Goal: Transaction & Acquisition: Book appointment/travel/reservation

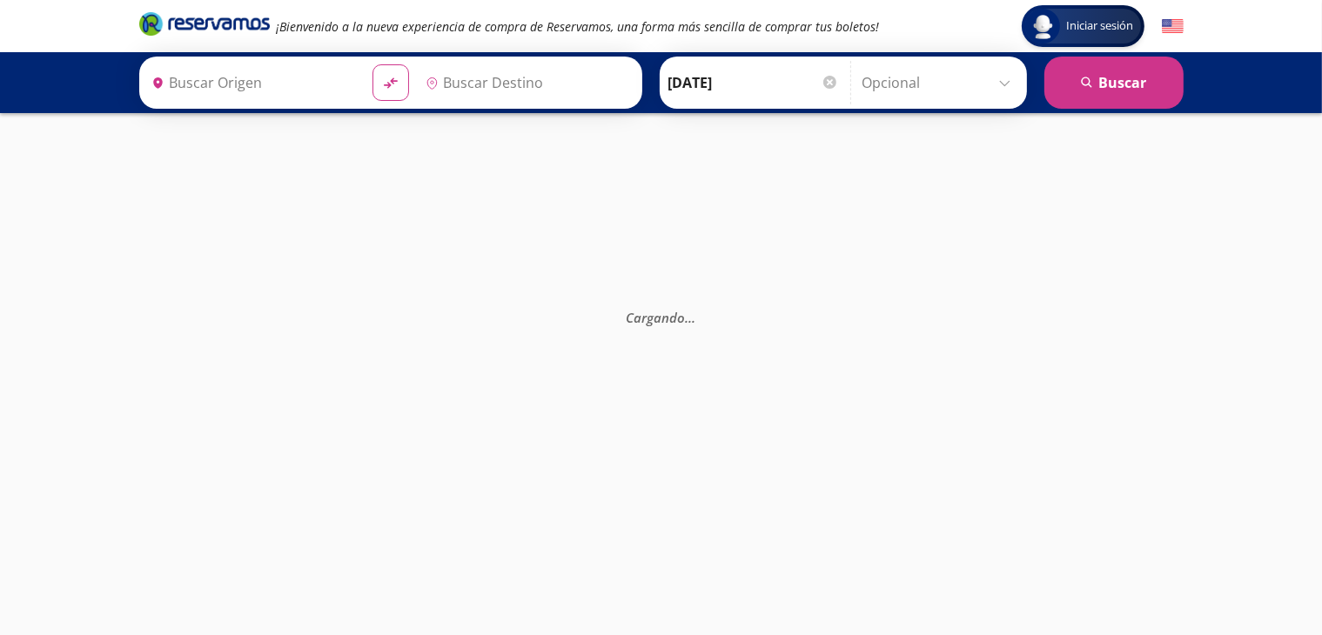
type input "[GEOGRAPHIC_DATA], [GEOGRAPHIC_DATA]"
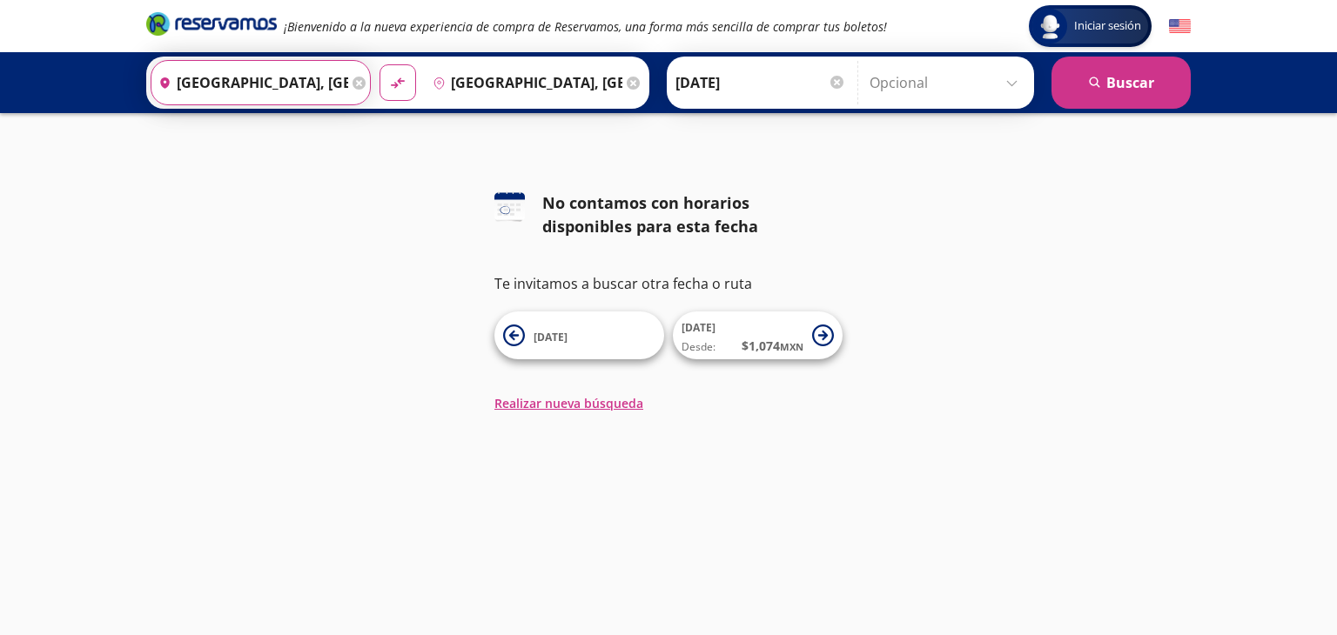
click at [272, 79] on input "[GEOGRAPHIC_DATA], [GEOGRAPHIC_DATA]" at bounding box center [249, 83] width 197 height 44
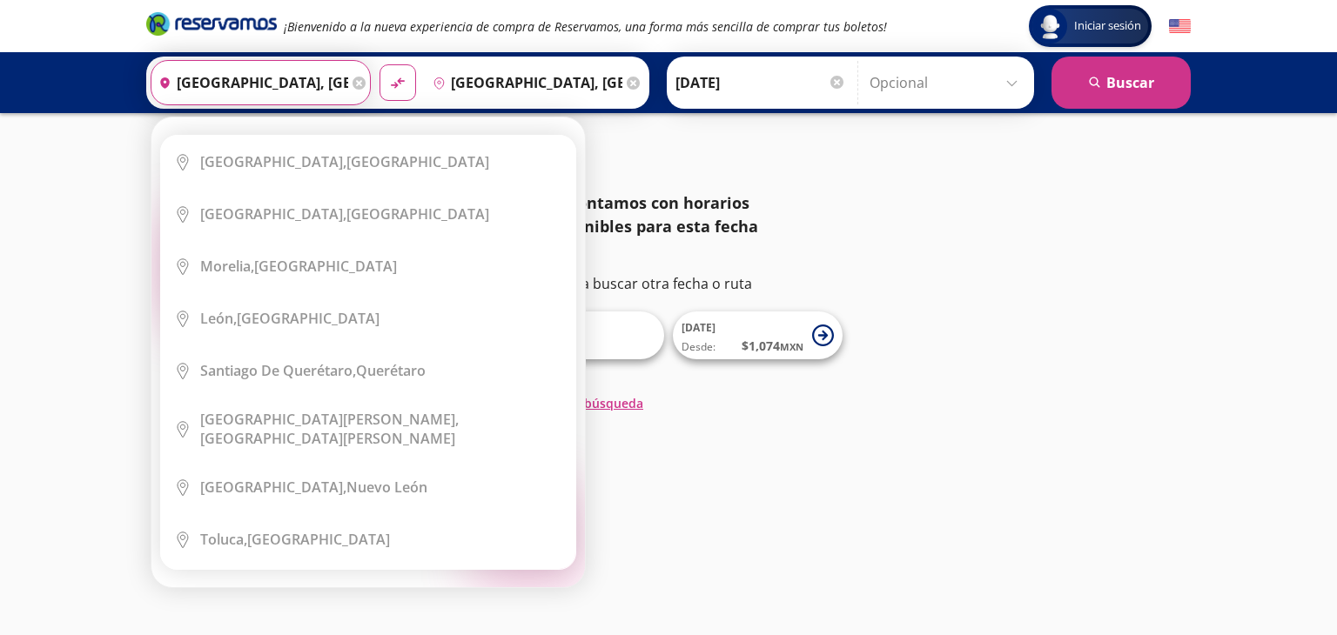
click at [1146, 429] on div "Iniciar sesión Iniciar sesión ¡Bienvenido a la nueva experiencia de compra de R…" at bounding box center [668, 317] width 1337 height 635
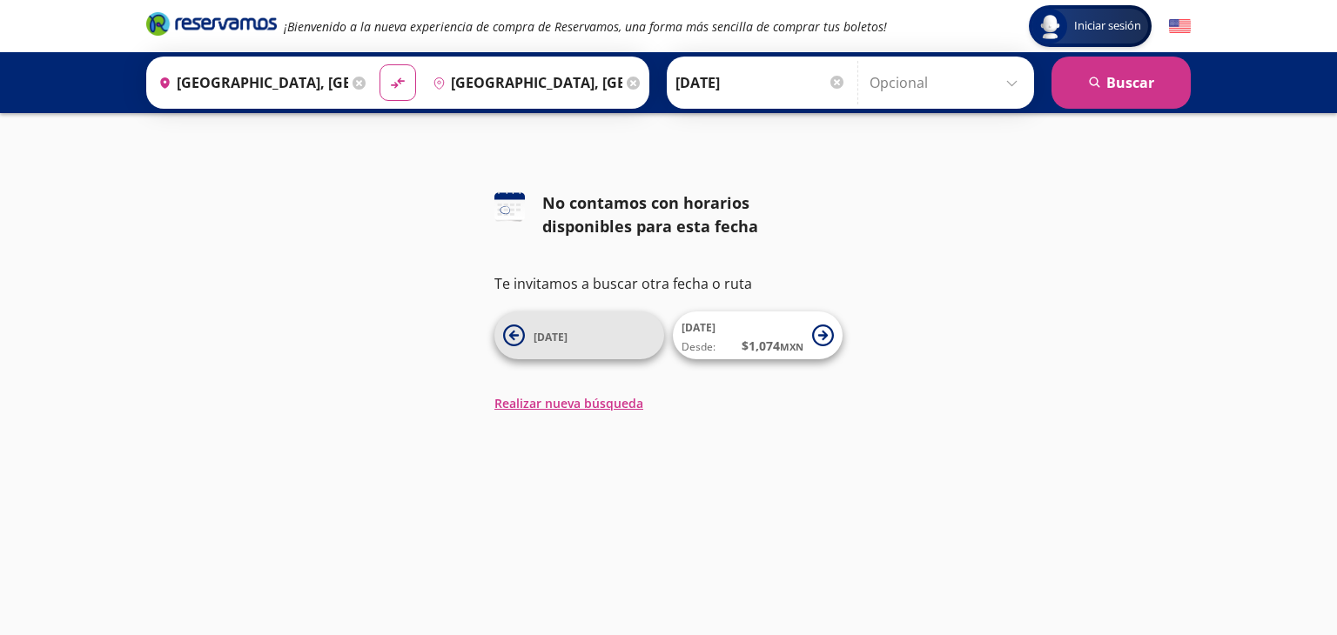
click at [541, 338] on span "[DATE]" at bounding box center [550, 337] width 34 height 15
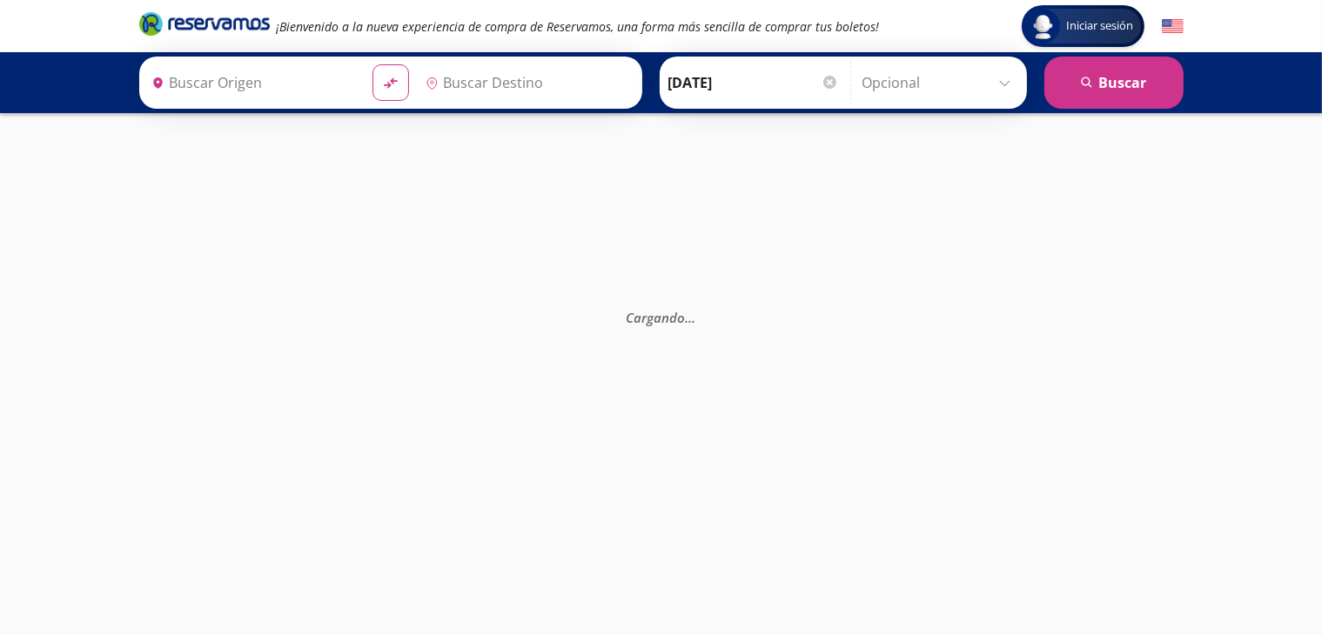
type input "[GEOGRAPHIC_DATA], [GEOGRAPHIC_DATA]"
click at [696, 84] on input "[DATE]" at bounding box center [753, 83] width 171 height 44
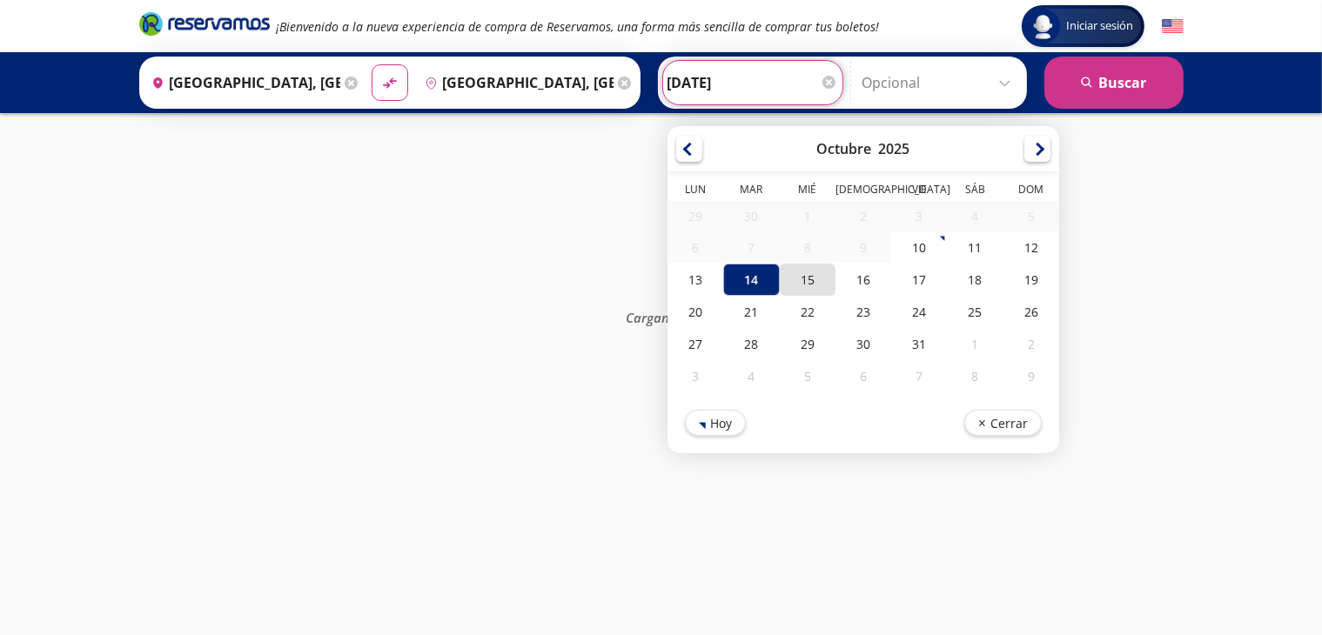
click at [811, 288] on div "15" at bounding box center [807, 280] width 56 height 32
type input "[DATE]"
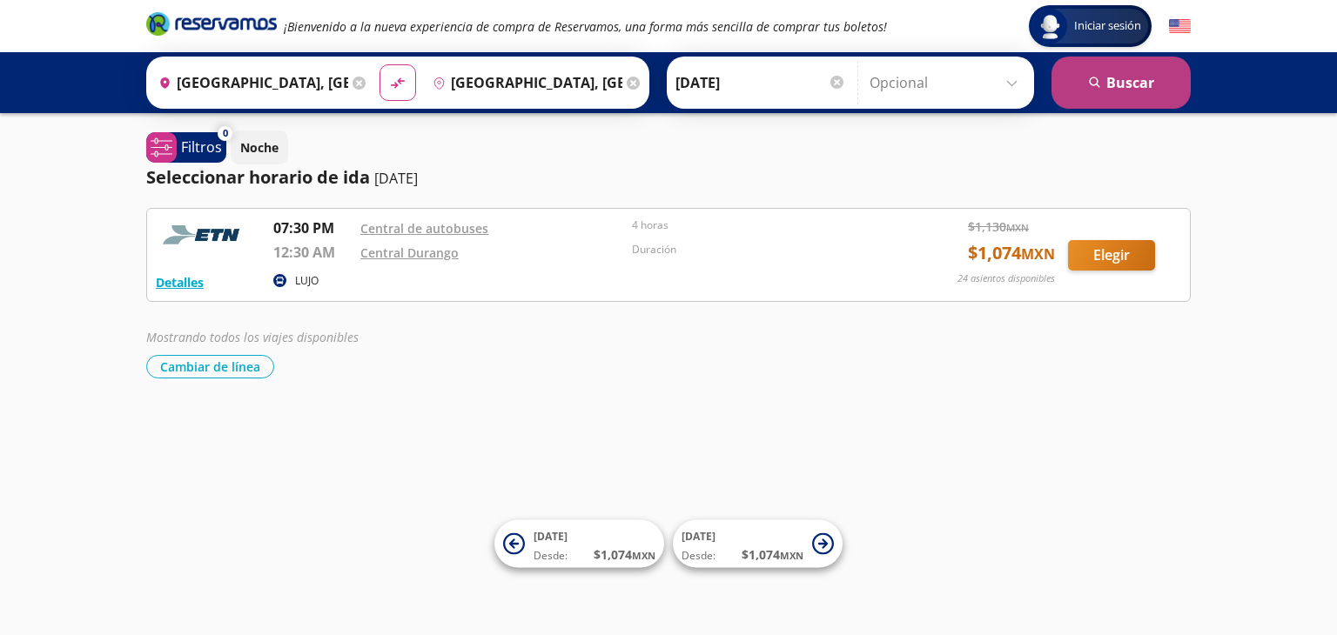
click at [1114, 90] on button "search [GEOGRAPHIC_DATA]" at bounding box center [1120, 83] width 139 height 52
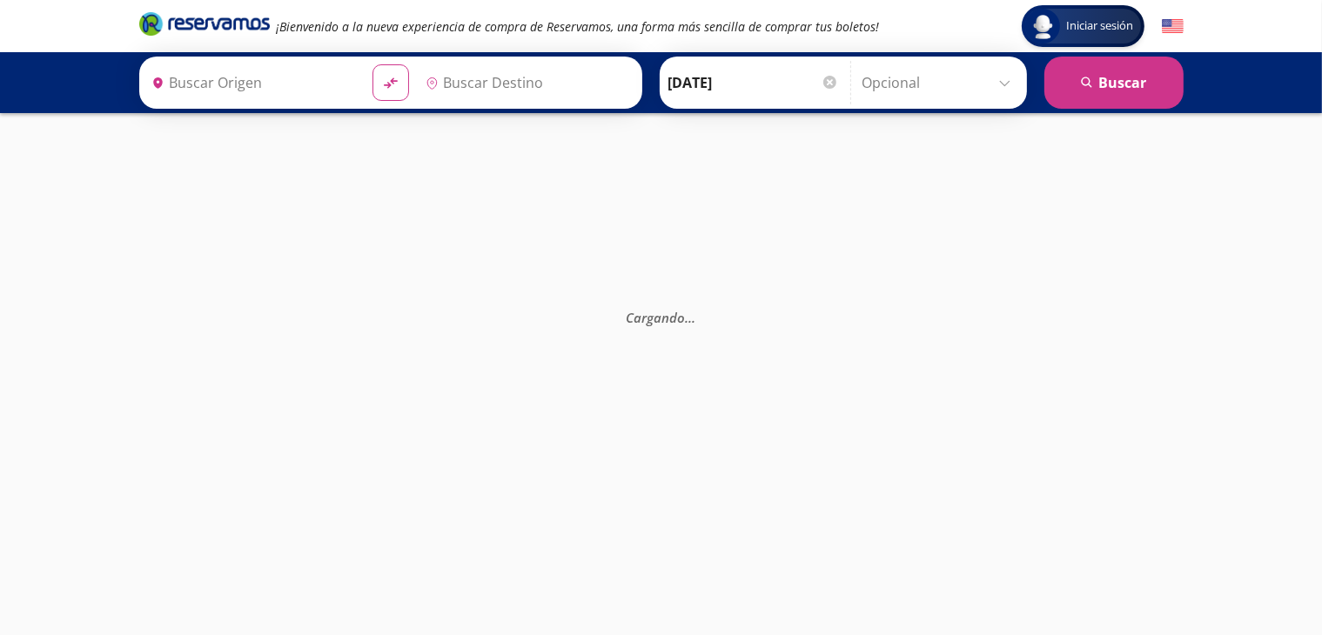
type input "[GEOGRAPHIC_DATA], [GEOGRAPHIC_DATA]"
